Goal: Information Seeking & Learning: Learn about a topic

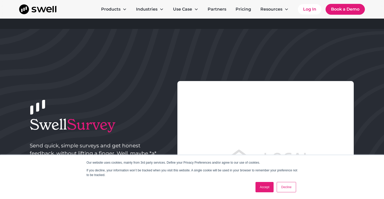
click at [264, 185] on link "Accept" at bounding box center [264, 187] width 18 height 10
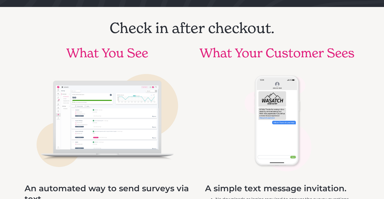
scroll to position [241, 0]
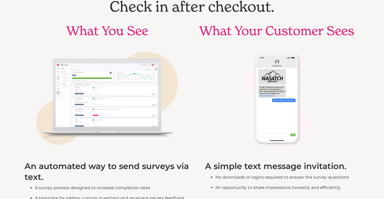
click at [276, 108] on img at bounding box center [276, 98] width 75 height 103
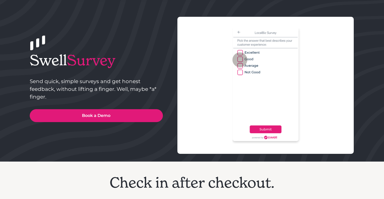
scroll to position [0, 0]
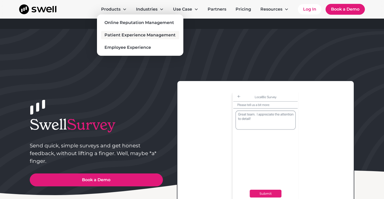
click at [115, 35] on div "Patient Experience Management" at bounding box center [139, 35] width 71 height 6
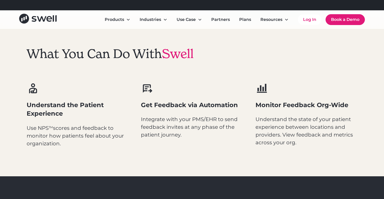
scroll to position [271, 0]
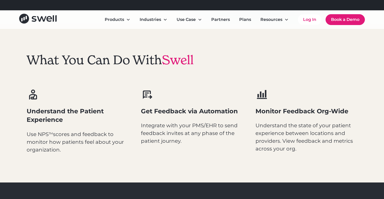
click at [79, 135] on p "Use NPS TM scores and feedback to monitor how patients feel about your organiza…" at bounding box center [78, 141] width 102 height 23
click at [162, 139] on p "Integrate with your PMS/EHR to send feedback invites at any phase of the patien…" at bounding box center [192, 133] width 102 height 23
click at [185, 132] on p "Integrate with your PMS/EHR to send feedback invites at any phase of the patien…" at bounding box center [192, 133] width 102 height 23
click at [288, 143] on p "Understand the state of your patient experience between locations and providers…" at bounding box center [306, 137] width 102 height 31
click at [52, 112] on h3 "Understand the Patient Experience" at bounding box center [78, 115] width 102 height 17
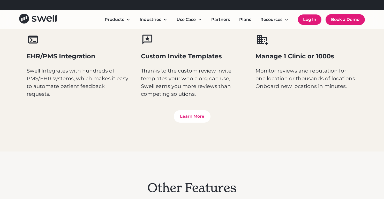
scroll to position [172, 0]
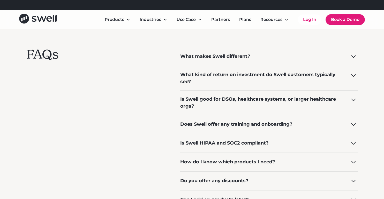
scroll to position [404, 0]
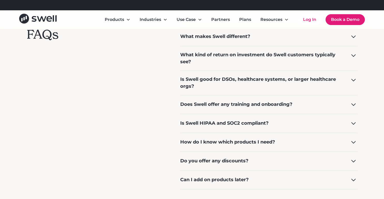
click at [205, 161] on div "Do you offer any discounts?" at bounding box center [214, 161] width 68 height 7
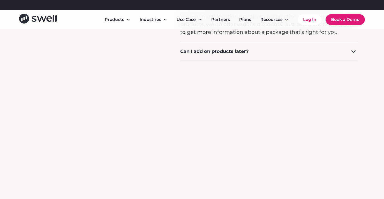
scroll to position [579, 0]
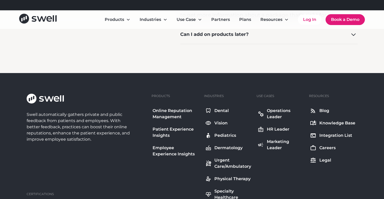
click at [215, 35] on div "Can I add on products later?" at bounding box center [214, 34] width 68 height 7
